Goal: Transaction & Acquisition: Subscribe to service/newsletter

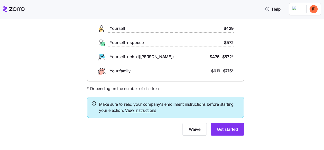
scroll to position [46, 0]
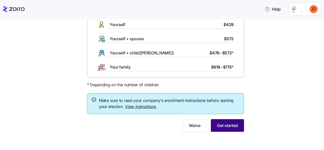
click at [223, 127] on span "Get started" at bounding box center [227, 125] width 21 height 6
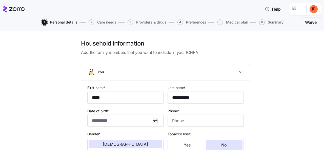
type input "*****"
type input "**********"
type input "[EMAIL_ADDRESS][DOMAIN_NAME]"
type input "**********"
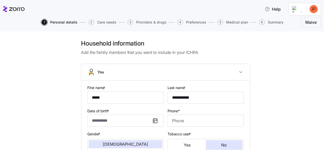
checkbox input "true"
type input "**********"
type input "[PHONE_NUMBER]"
type input "[DEMOGRAPHIC_DATA] citizen"
type input "Married"
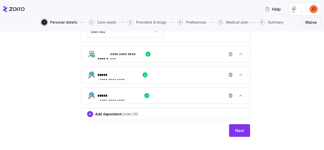
scroll to position [222, 0]
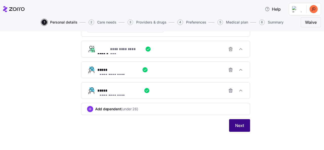
click at [237, 126] on span "Next" at bounding box center [239, 125] width 9 height 6
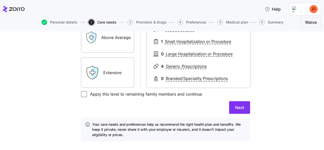
scroll to position [125, 0]
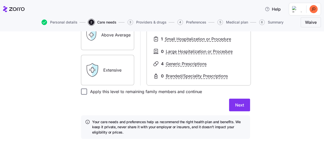
click at [83, 94] on input "Apply this level to remaining family members and continue" at bounding box center [84, 92] width 6 height 6
checkbox input "true"
click at [241, 107] on span "Next" at bounding box center [239, 105] width 9 height 6
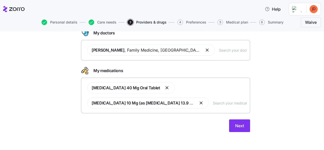
scroll to position [33, 0]
click at [237, 125] on span "Next" at bounding box center [239, 125] width 9 height 6
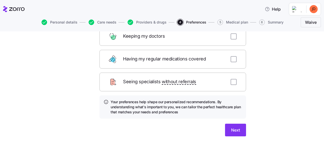
scroll to position [89, 0]
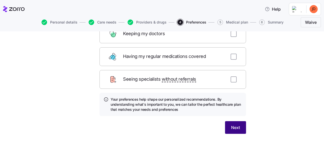
click at [233, 125] on span "Next" at bounding box center [235, 128] width 9 height 6
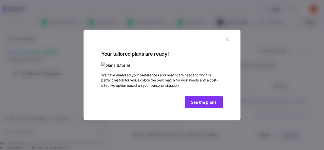
scroll to position [17, 0]
click at [197, 105] on span "See the plans" at bounding box center [204, 102] width 26 height 6
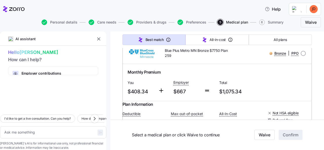
scroll to position [247, 0]
click at [196, 58] on span "Blue Plus Metro MN Bronze $7750 Plan 259" at bounding box center [197, 53] width 65 height 10
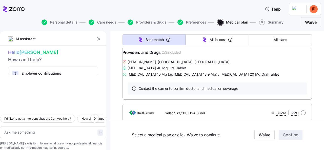
scroll to position [355, 0]
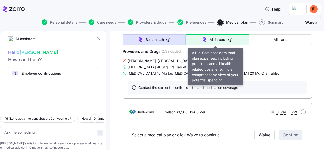
click at [203, 38] on icon "button" at bounding box center [204, 40] width 6 height 6
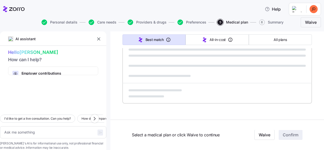
scroll to position [354, 0]
type textarea "x"
type input "Sorted by: All-in-cost"
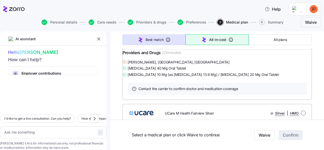
scroll to position [355, 0]
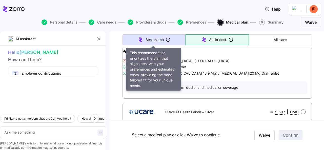
click at [152, 38] on span "Best match" at bounding box center [155, 39] width 18 height 5
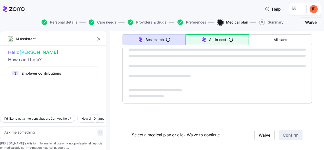
scroll to position [354, 0]
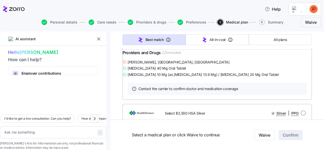
type textarea "x"
type input "Sorted by: Best match"
click at [155, 71] on span "Lisinopril 40 Mg Oral Tablet" at bounding box center [157, 68] width 58 height 5
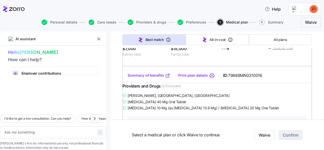
scroll to position [486, 0]
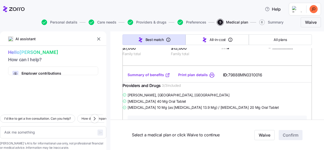
click at [140, 77] on link "Summary of benefits" at bounding box center [149, 74] width 43 height 5
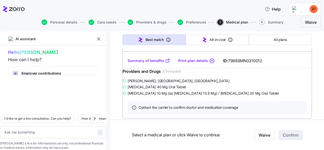
scroll to position [1511, 0]
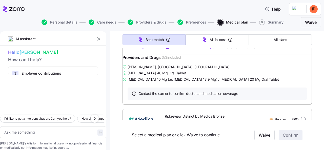
drag, startPoint x: 170, startPoint y: 101, endPoint x: 141, endPoint y: 90, distance: 31.0
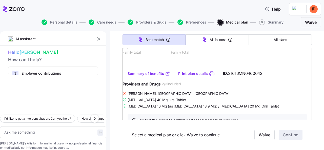
scroll to position [22, 0]
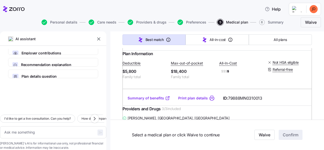
scroll to position [784, 0]
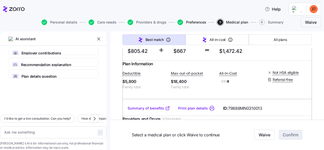
click at [191, 23] on span "Preferences" at bounding box center [196, 23] width 20 height 4
type textarea "x"
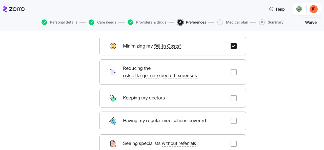
scroll to position [21, 0]
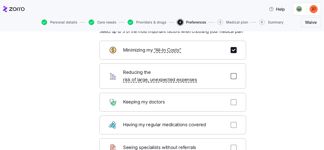
click at [233, 73] on input "checkbox" at bounding box center [234, 76] width 6 height 6
checkbox input "true"
click at [233, 99] on input "checkbox" at bounding box center [234, 102] width 6 height 6
checkbox input "true"
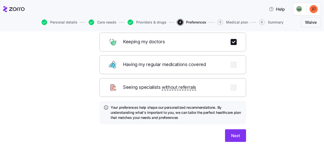
scroll to position [82, 0]
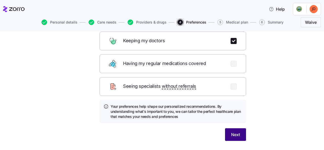
click at [229, 132] on button "Next" at bounding box center [235, 134] width 21 height 13
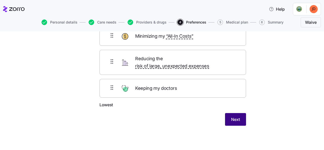
scroll to position [36, 0]
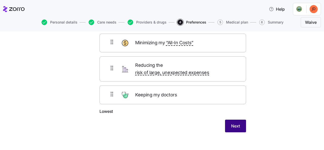
click at [235, 123] on span "Next" at bounding box center [235, 126] width 9 height 6
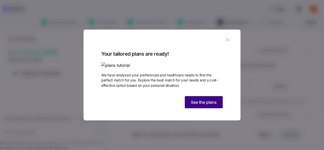
click at [205, 105] on span "See the plans" at bounding box center [204, 102] width 26 height 6
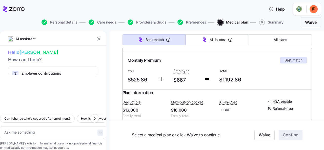
scroll to position [88, 0]
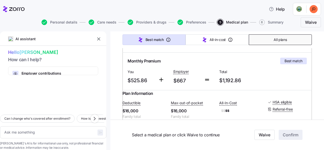
click at [281, 41] on span "All plans" at bounding box center [280, 39] width 13 height 5
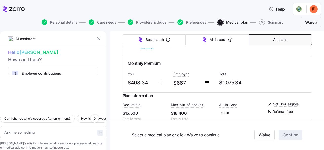
type textarea "x"
type input "Sorted by: Premium"
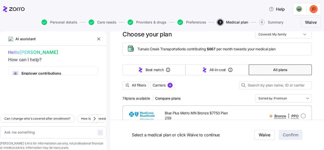
scroll to position [2, 0]
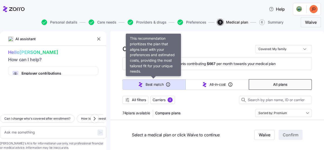
click at [171, 81] on button "Best match" at bounding box center [153, 84] width 63 height 11
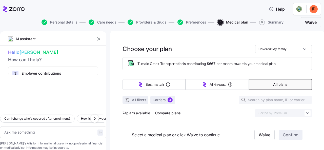
type textarea "x"
type input "Sorted by: Best match"
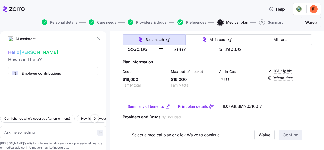
scroll to position [121, 0]
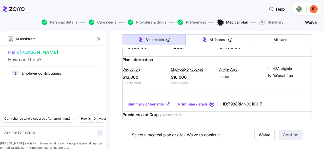
click at [159, 107] on link "Summary of benefits" at bounding box center [149, 104] width 43 height 5
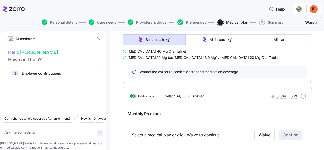
scroll to position [1029, 0]
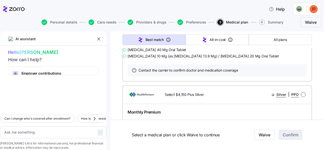
click at [159, 26] on link "Summary of benefits" at bounding box center [149, 23] width 43 height 5
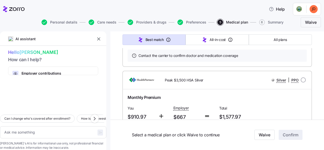
scroll to position [1208, 0]
click at [140, 12] on link "Summary of benefits" at bounding box center [149, 9] width 43 height 5
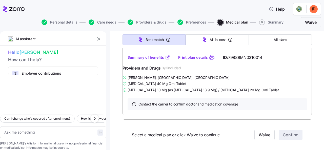
scroll to position [1160, 0]
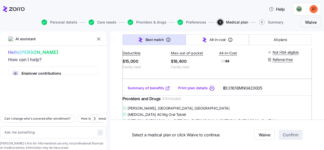
type textarea "x"
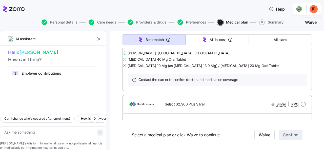
scroll to position [2678, 0]
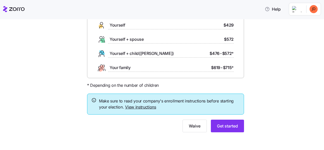
scroll to position [46, 0]
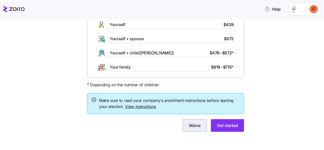
click at [191, 128] on span "Waive" at bounding box center [195, 125] width 12 height 6
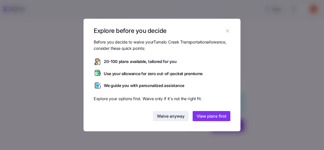
click at [173, 118] on span "Waive anyway" at bounding box center [171, 116] width 28 height 6
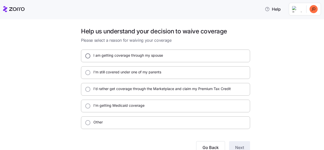
click at [86, 56] on input "I am getting coverage through my spouse" at bounding box center [87, 55] width 5 height 5
radio input "true"
click at [236, 145] on span "Next" at bounding box center [239, 148] width 9 height 6
